Goal: Book appointment/travel/reservation

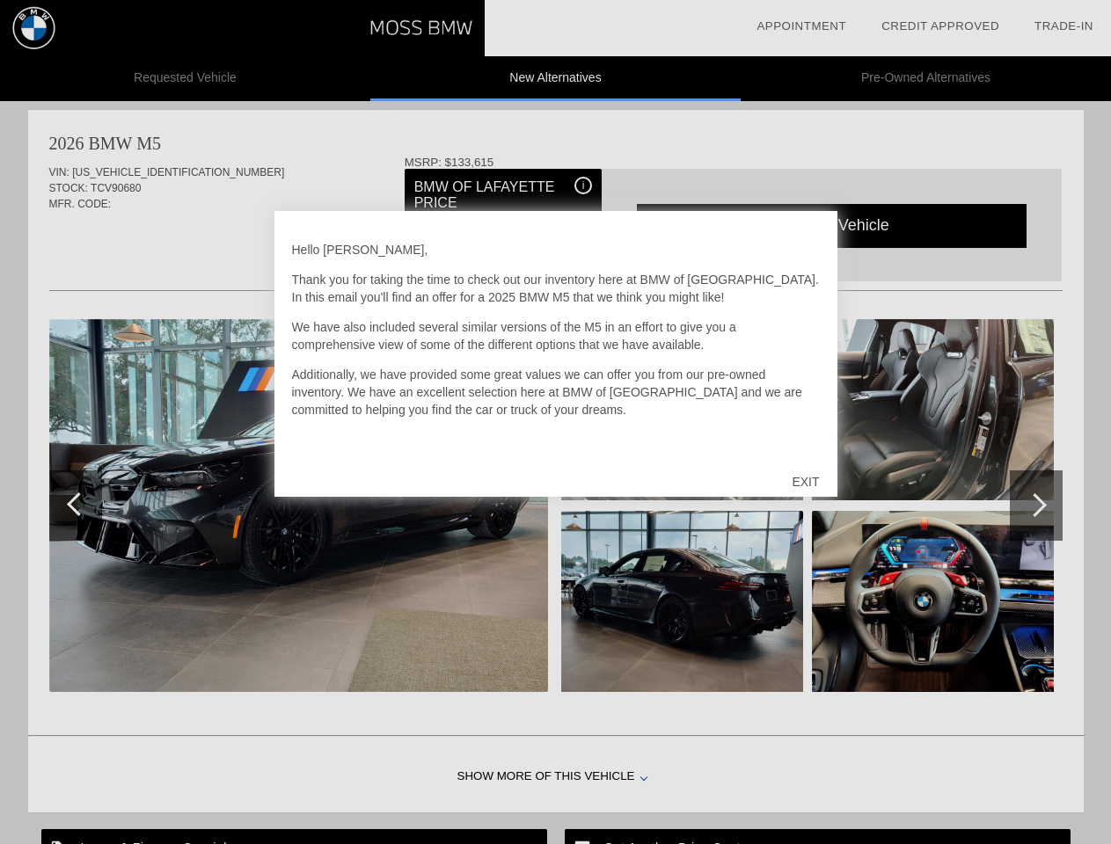
scroll to position [5, 0]
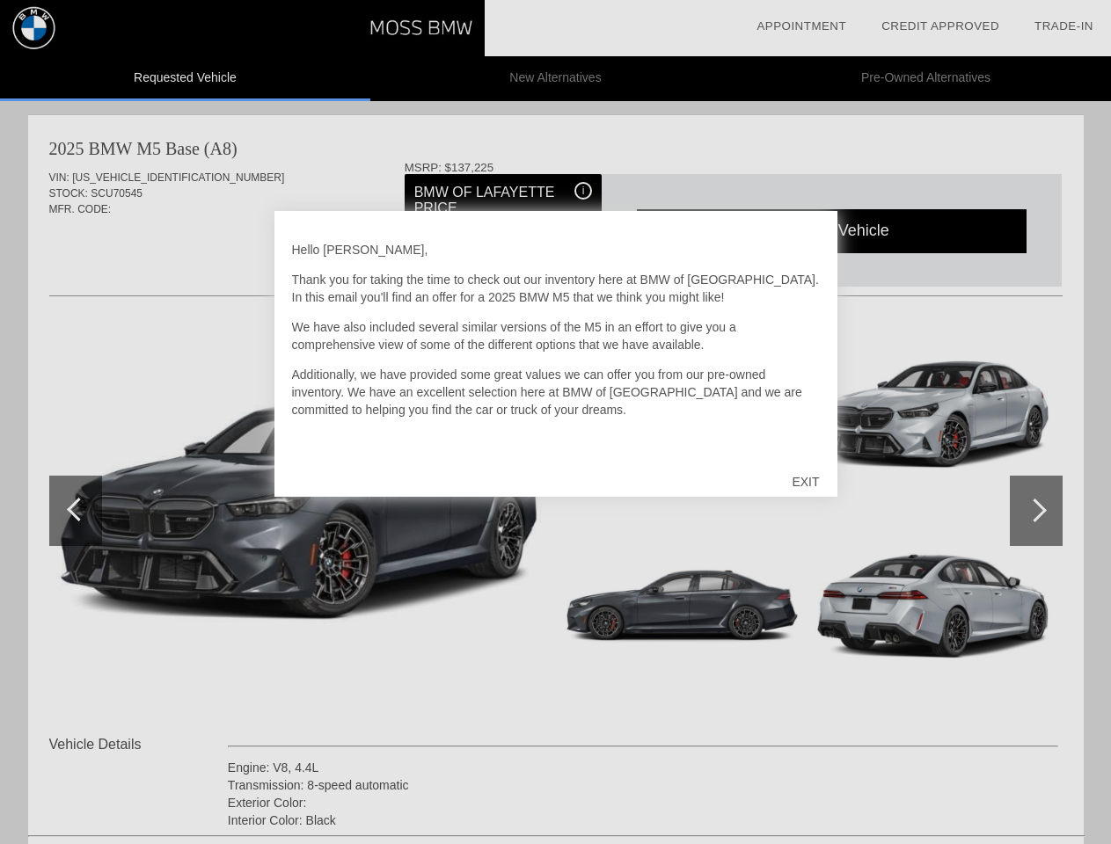
click at [801, 26] on link "Appointment" at bounding box center [801, 25] width 90 height 13
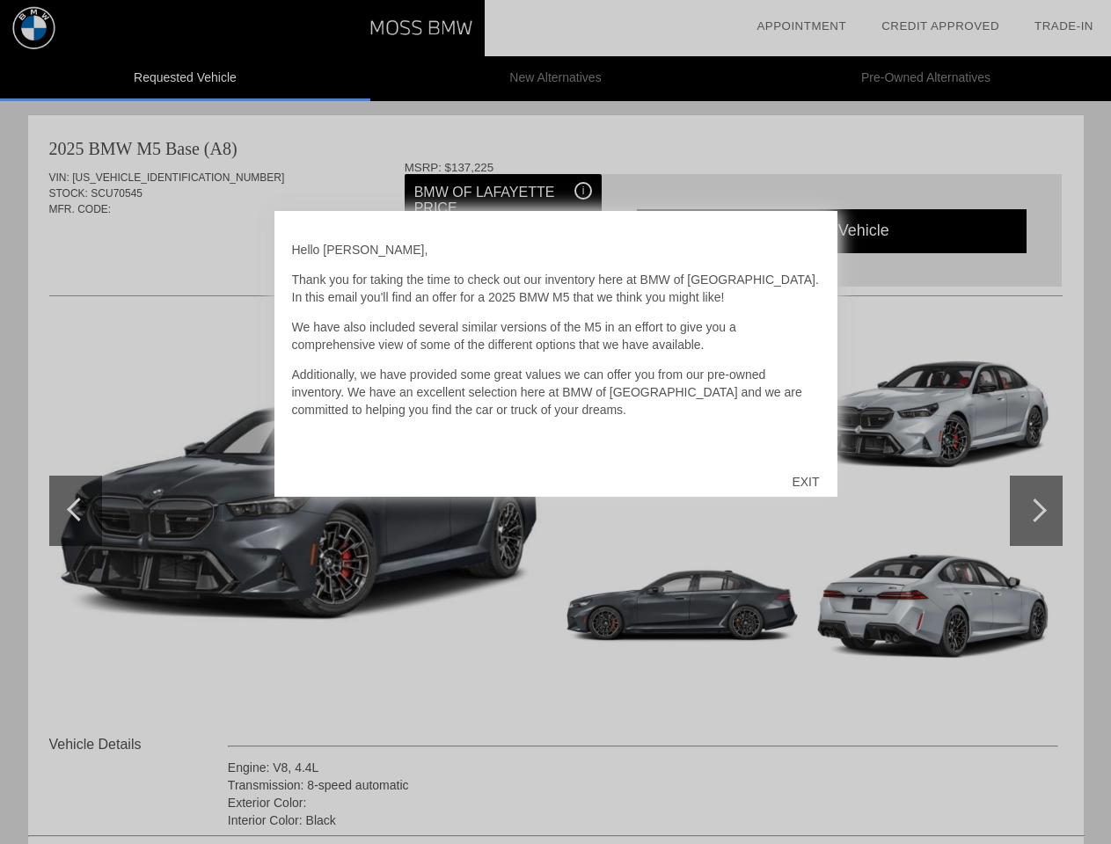
click at [805, 482] on div "EXIT" at bounding box center [805, 482] width 62 height 53
